Goal: Task Accomplishment & Management: Use online tool/utility

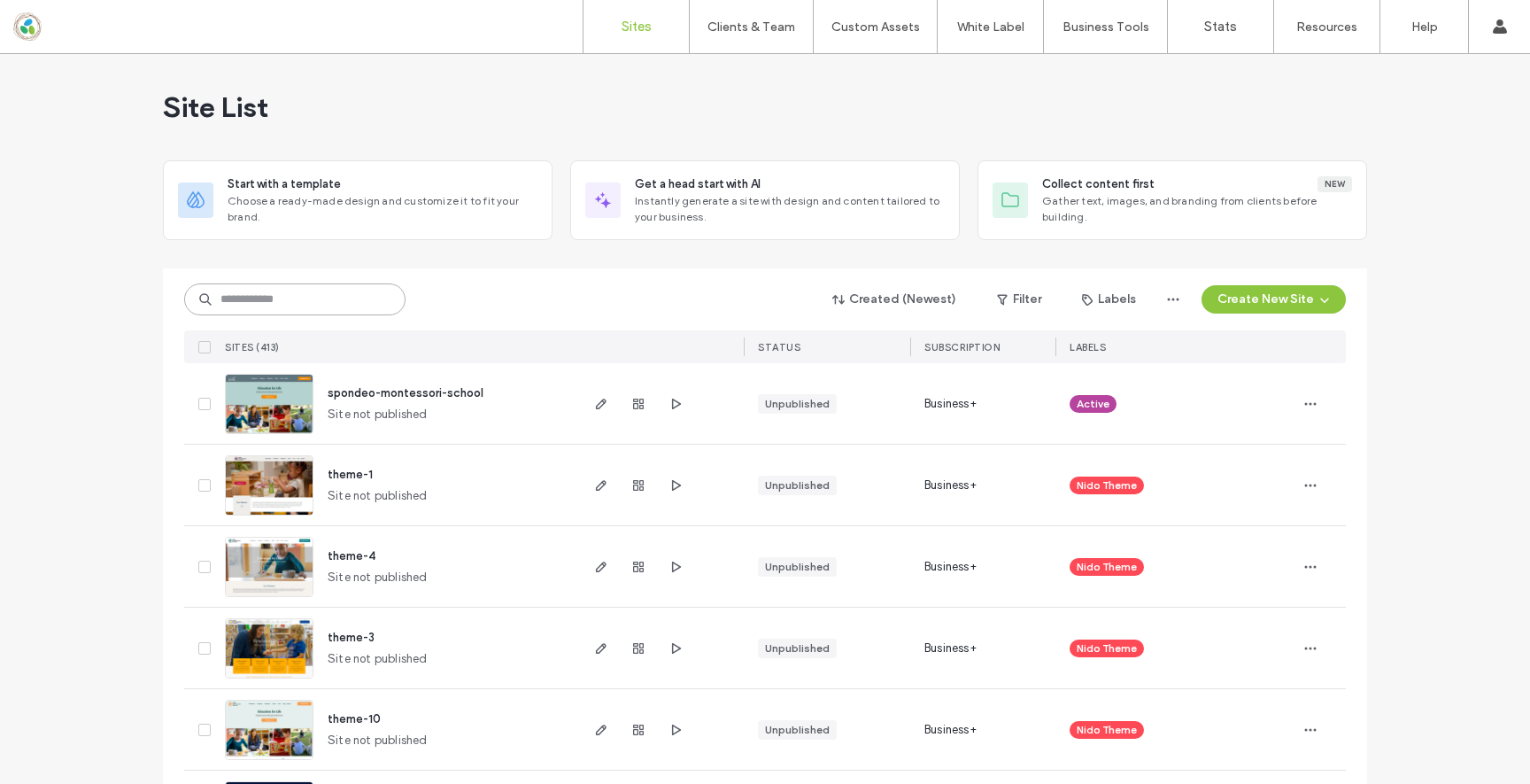
click at [291, 298] on input at bounding box center [295, 299] width 222 height 32
click at [273, 409] on img at bounding box center [270, 435] width 87 height 121
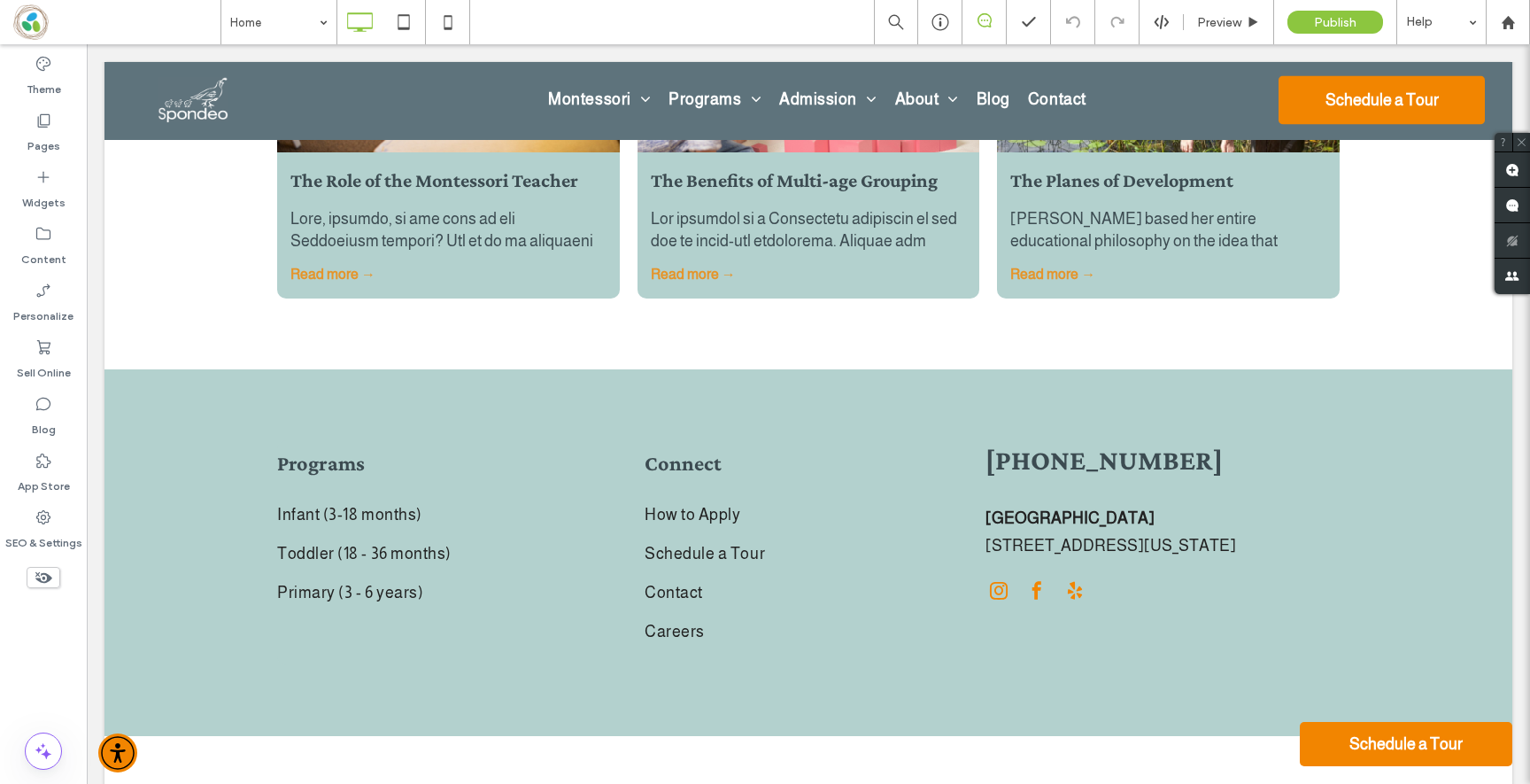
scroll to position [4440, 0]
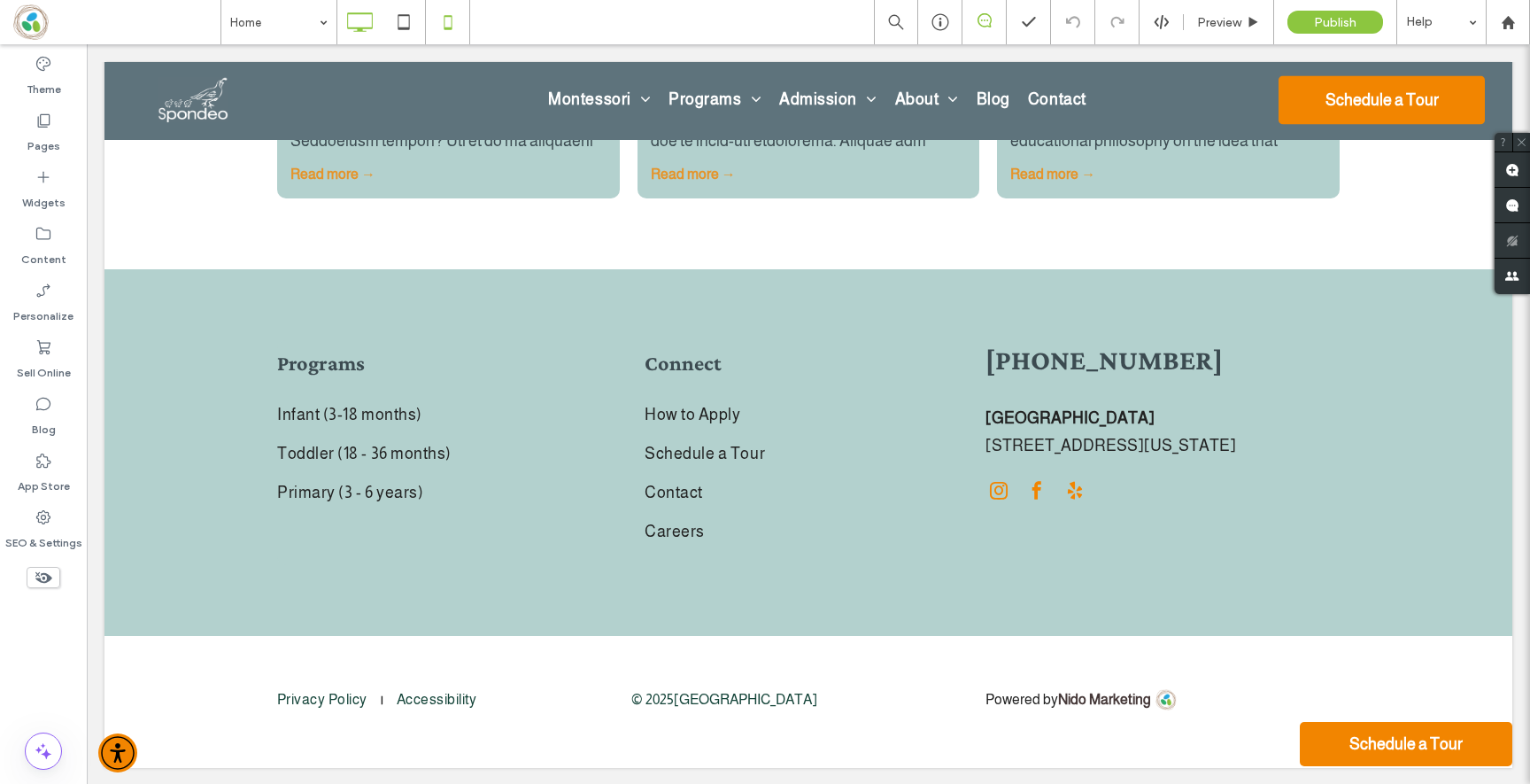
click at [447, 4] on icon at bounding box center [448, 22] width 35 height 35
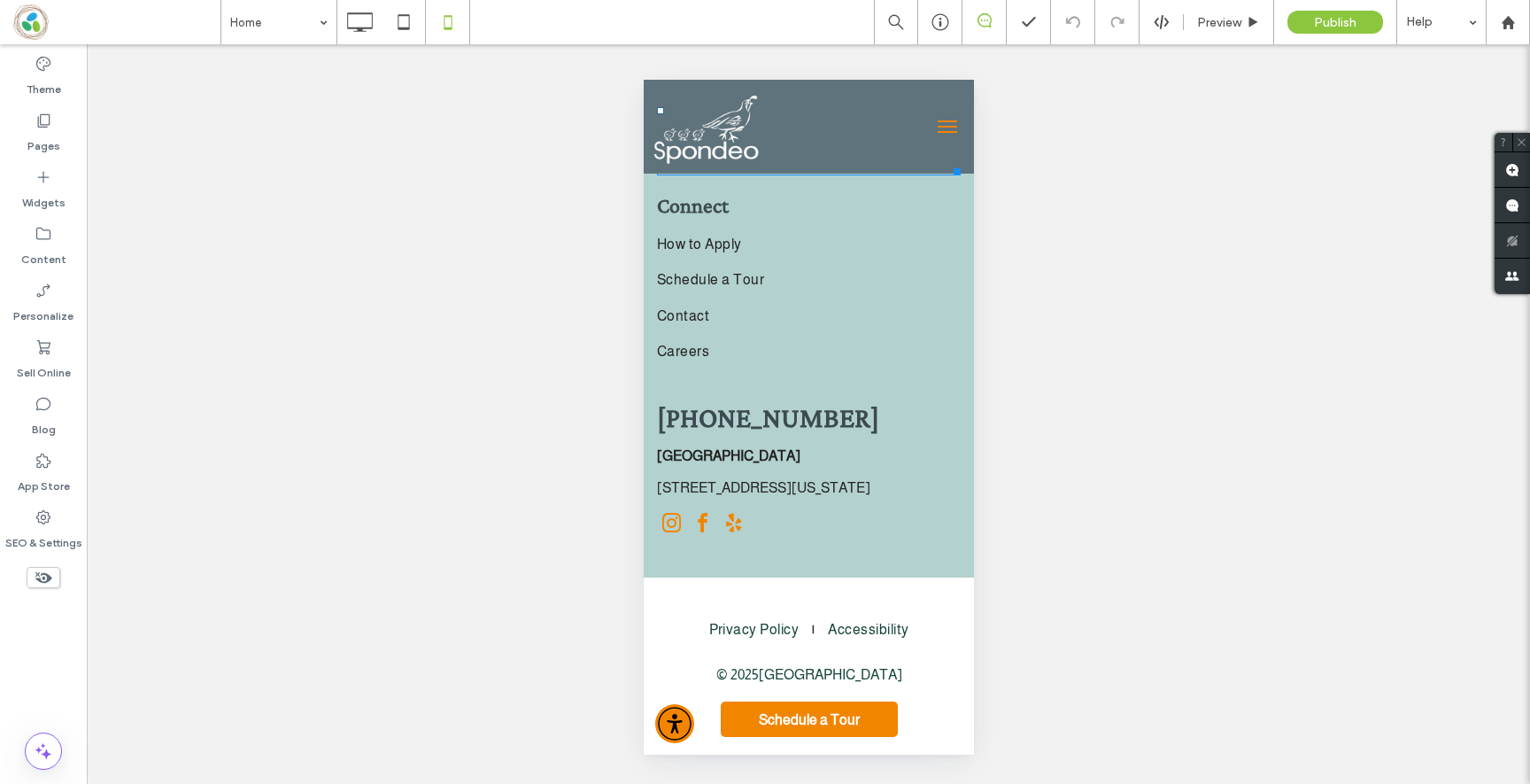
scroll to position [7122, 0]
click at [357, 41] on div at bounding box center [359, 22] width 44 height 44
click at [357, 11] on icon at bounding box center [359, 22] width 35 height 35
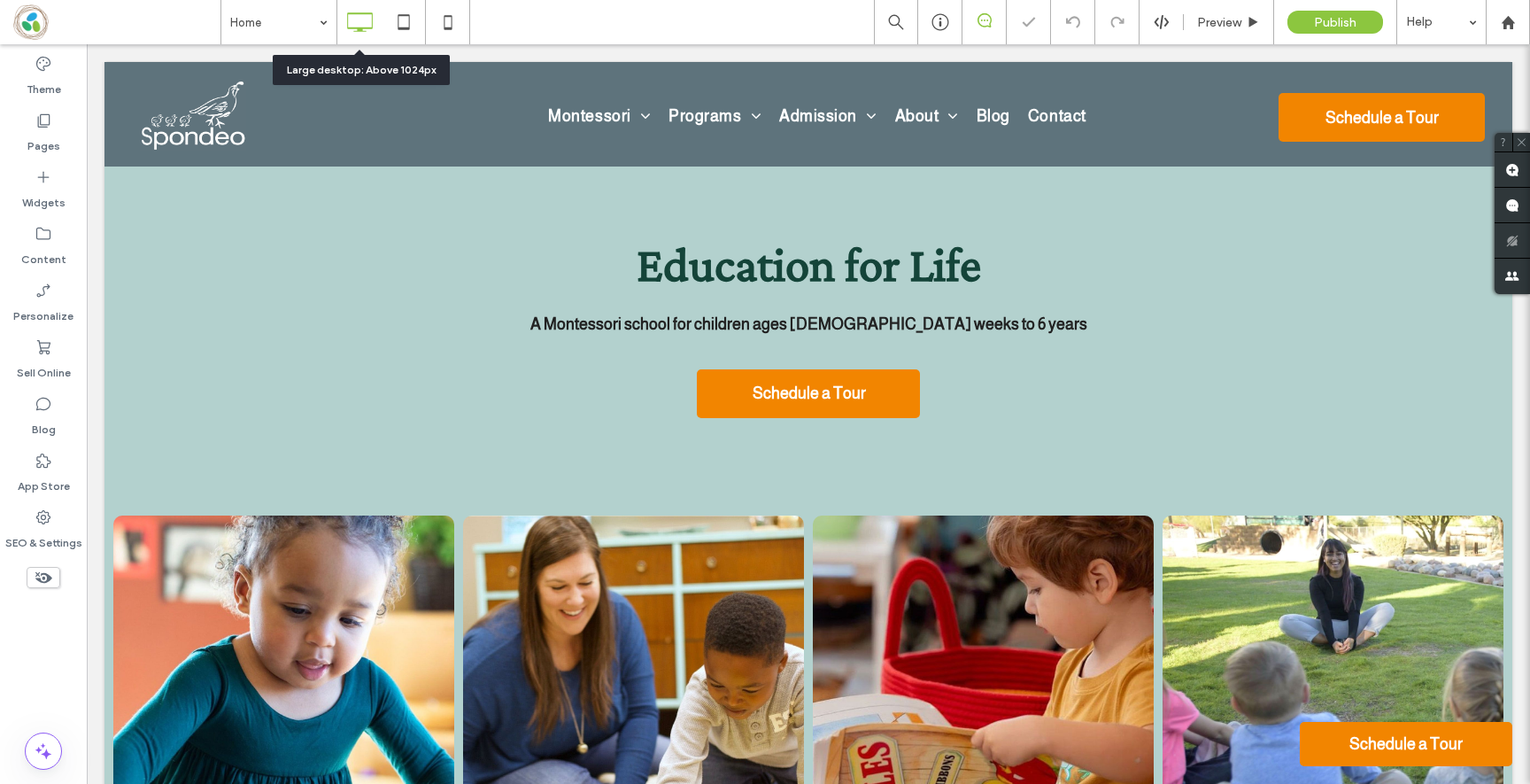
scroll to position [0, 0]
